Goal: Book appointment/travel/reservation

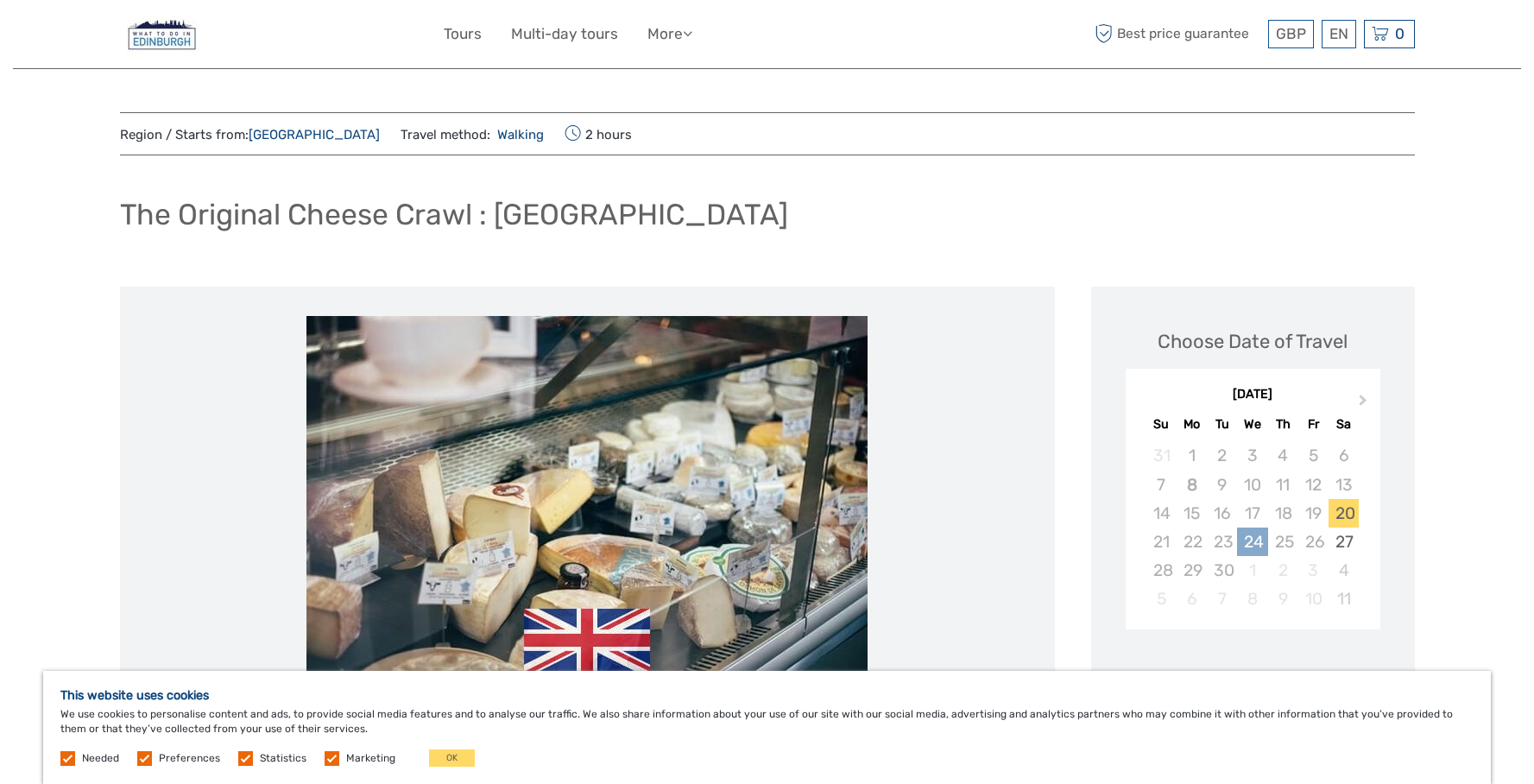
click at [1255, 544] on div "24" at bounding box center [1253, 541] width 30 height 28
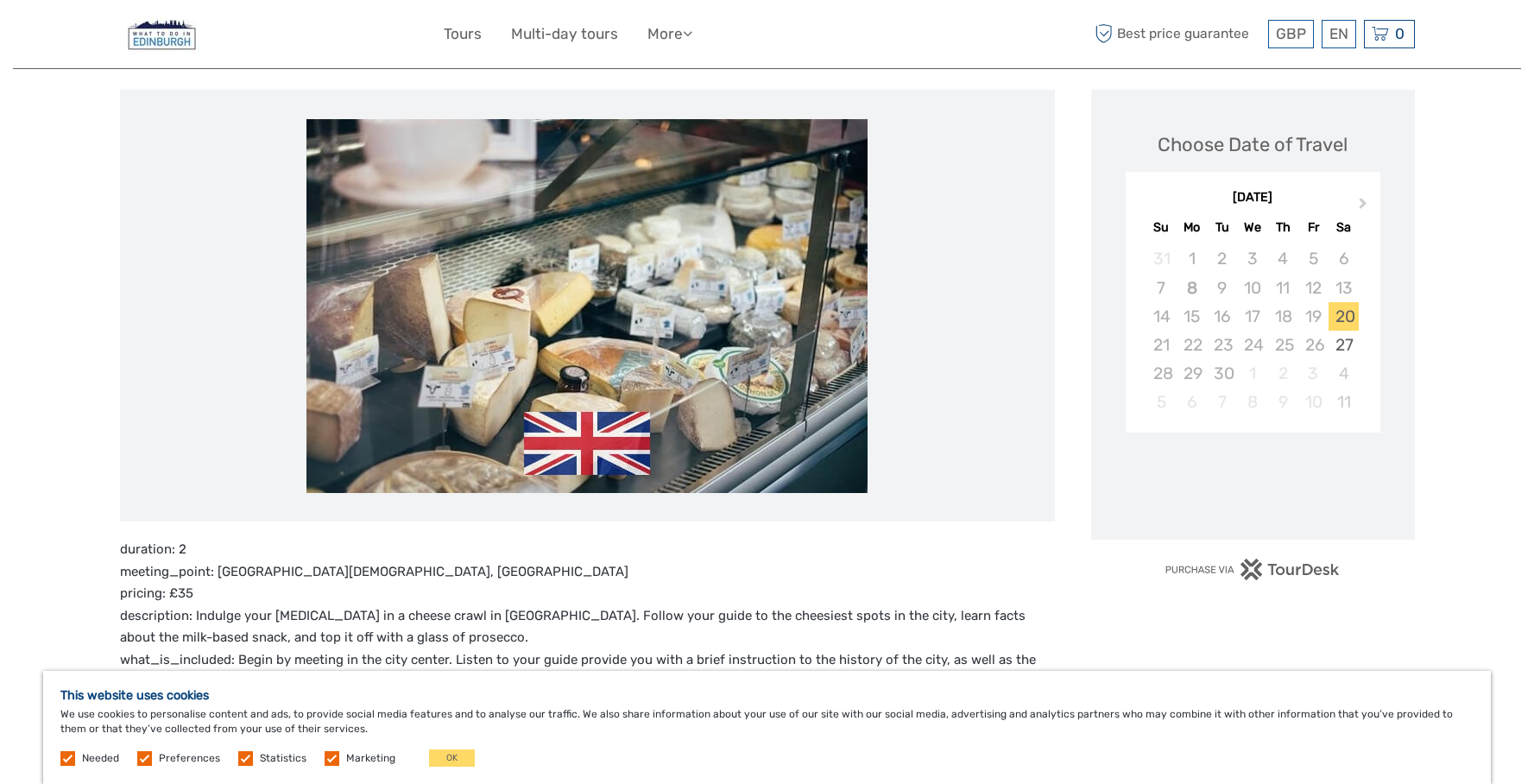
scroll to position [212, 0]
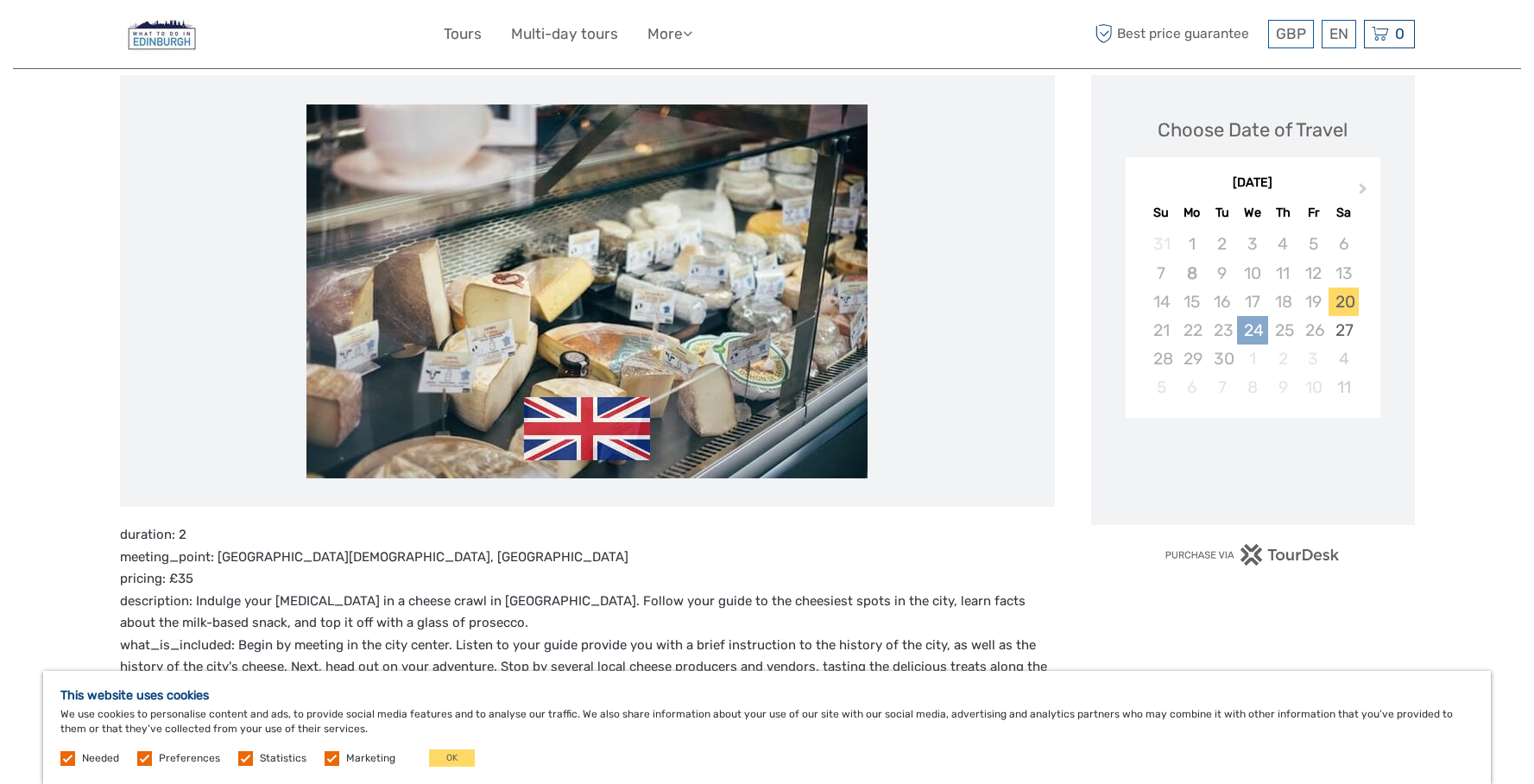
click at [1249, 330] on div "24" at bounding box center [1253, 330] width 30 height 28
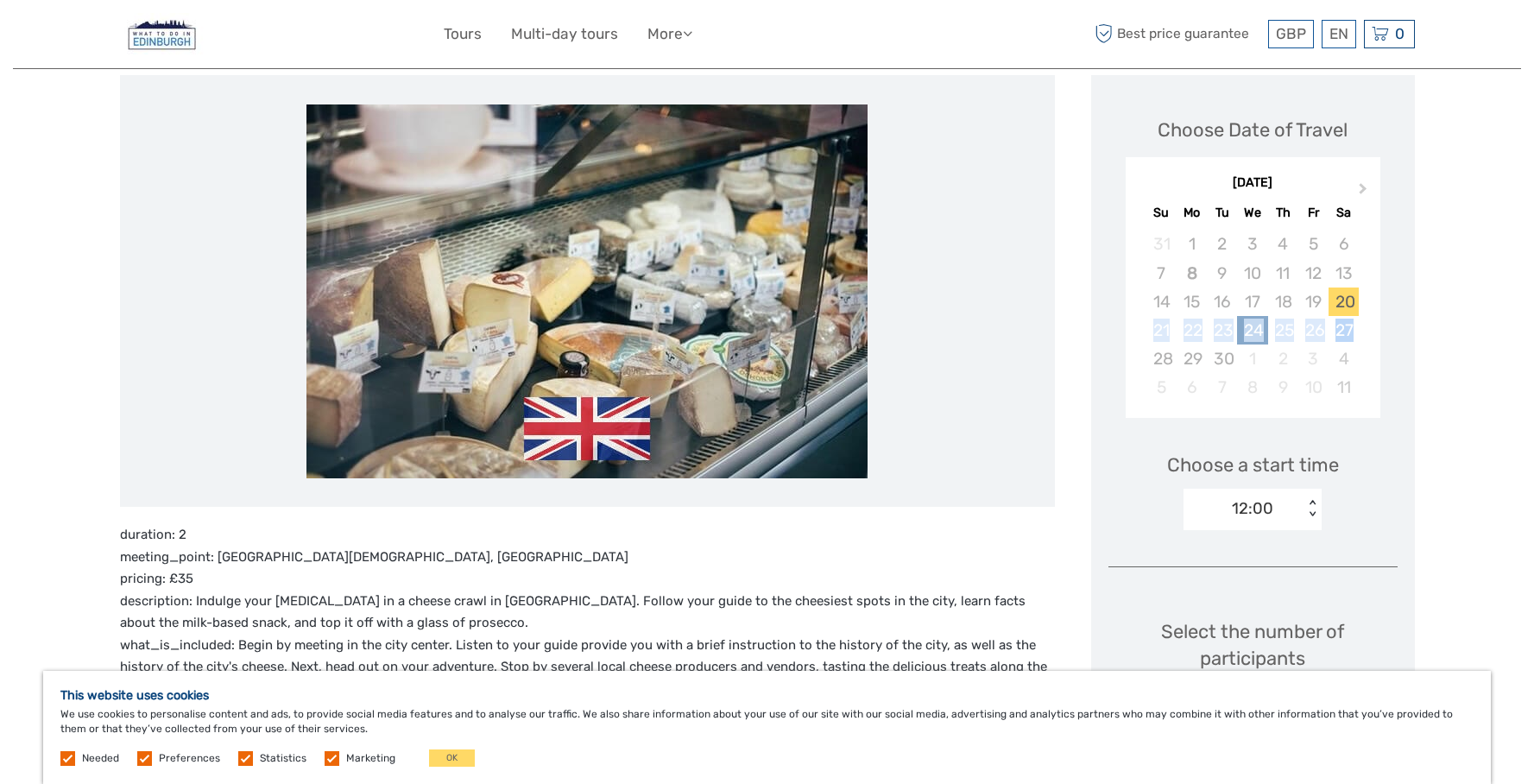
click at [1259, 334] on div "24" at bounding box center [1253, 330] width 30 height 28
click at [1310, 500] on div "< >" at bounding box center [1313, 509] width 15 height 18
click at [1239, 587] on div "15:00" at bounding box center [1253, 589] width 121 height 29
click at [1255, 330] on div "24" at bounding box center [1253, 330] width 30 height 28
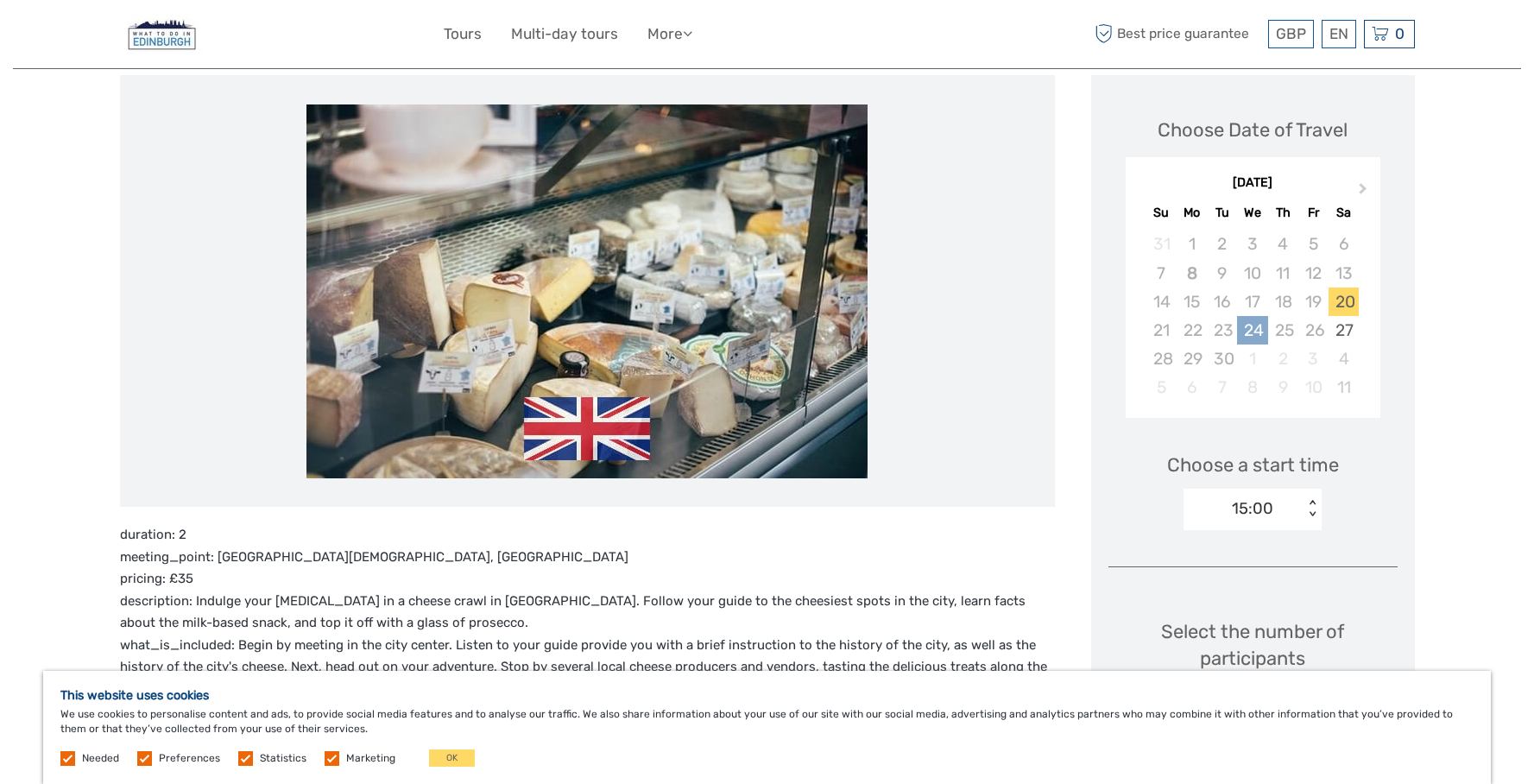
click at [1255, 330] on div "24" at bounding box center [1253, 330] width 30 height 28
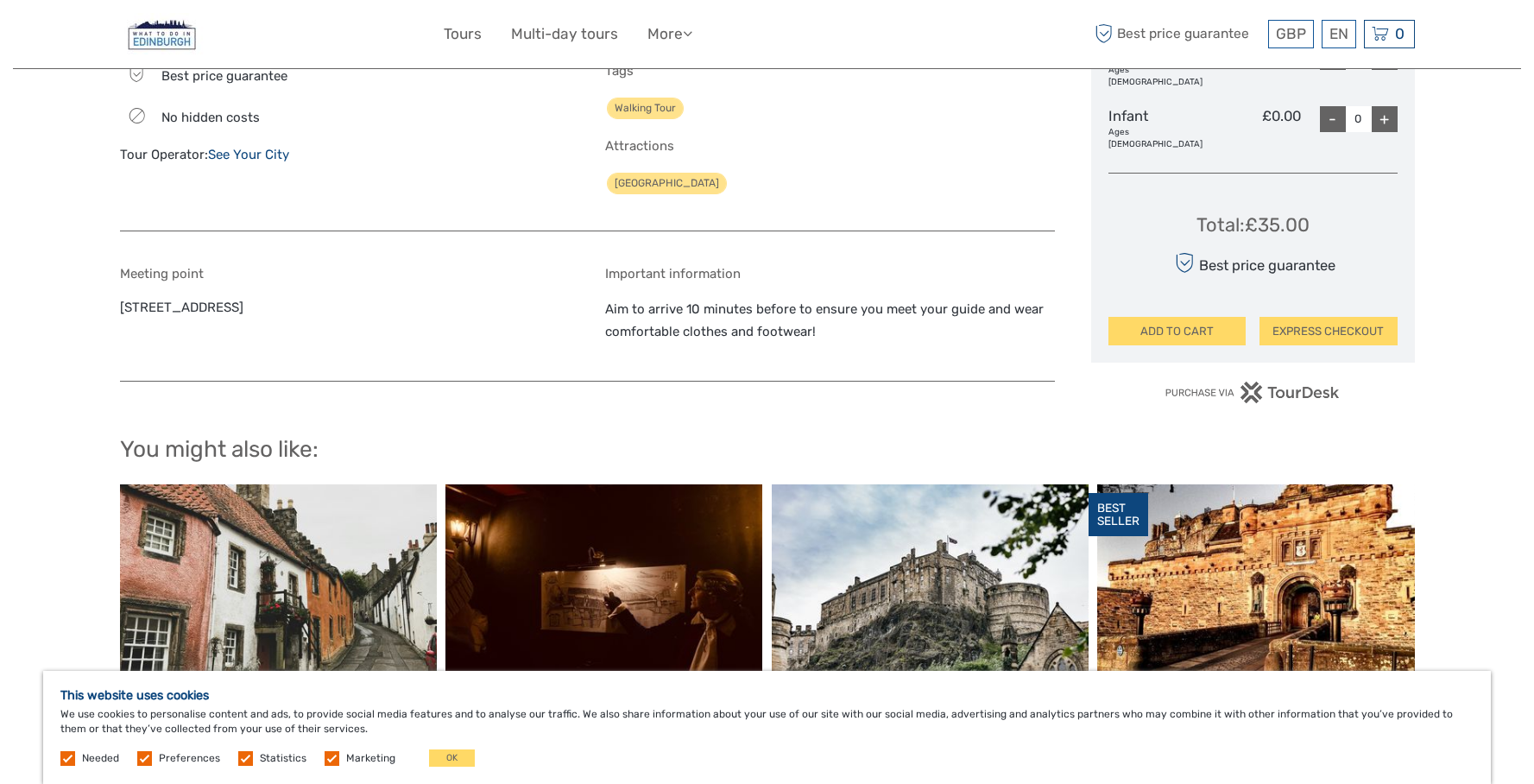
scroll to position [781, 0]
